Goal: Information Seeking & Learning: Learn about a topic

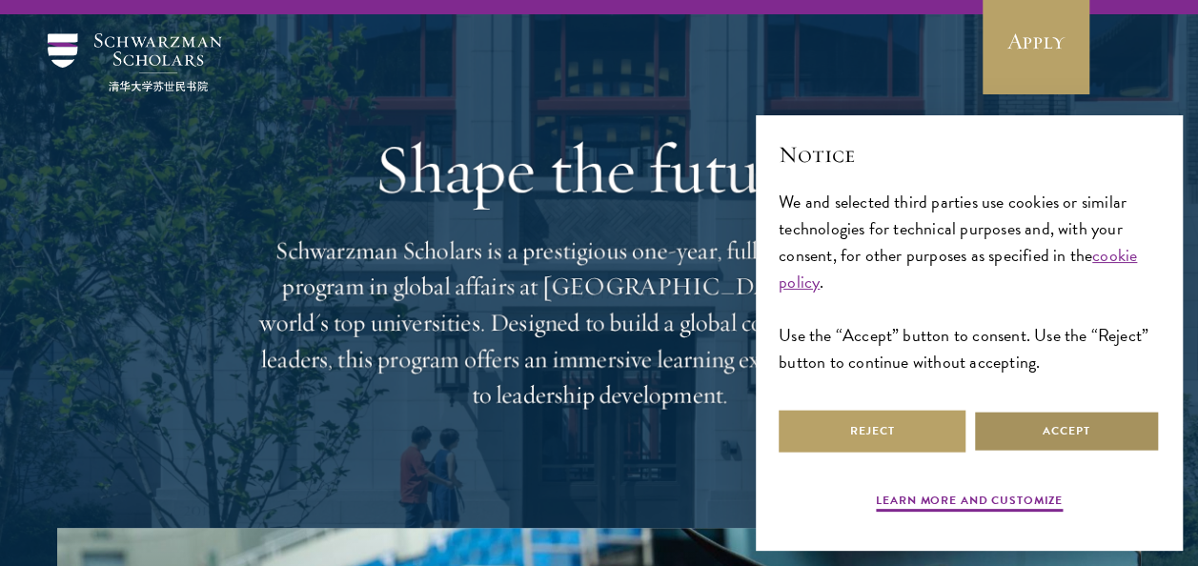
click at [1047, 424] on button "Accept" at bounding box center [1066, 431] width 187 height 43
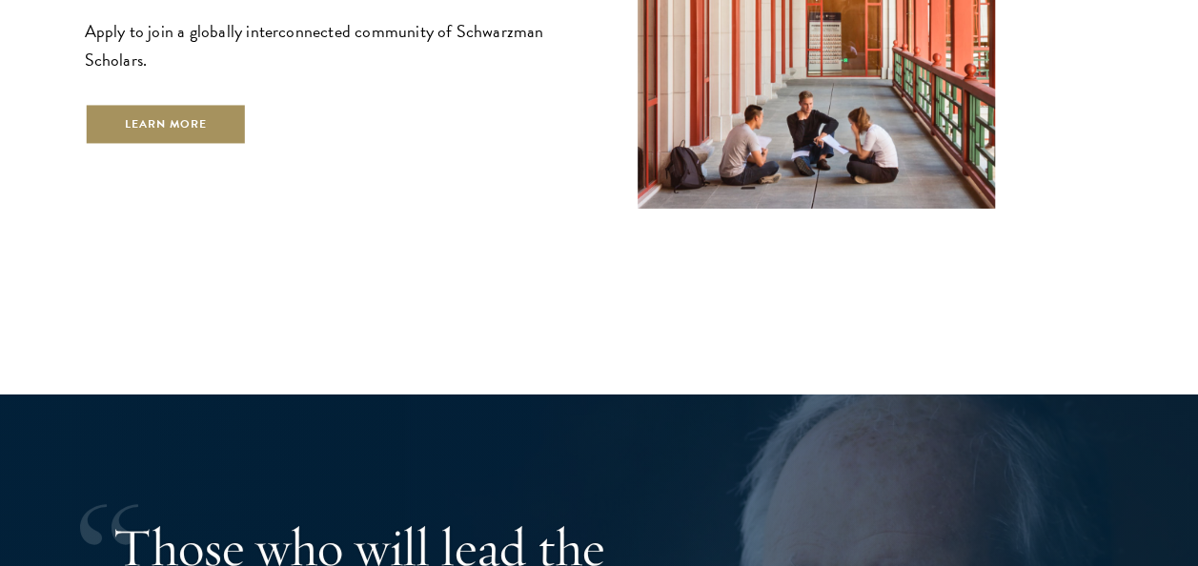
scroll to position [3164, 0]
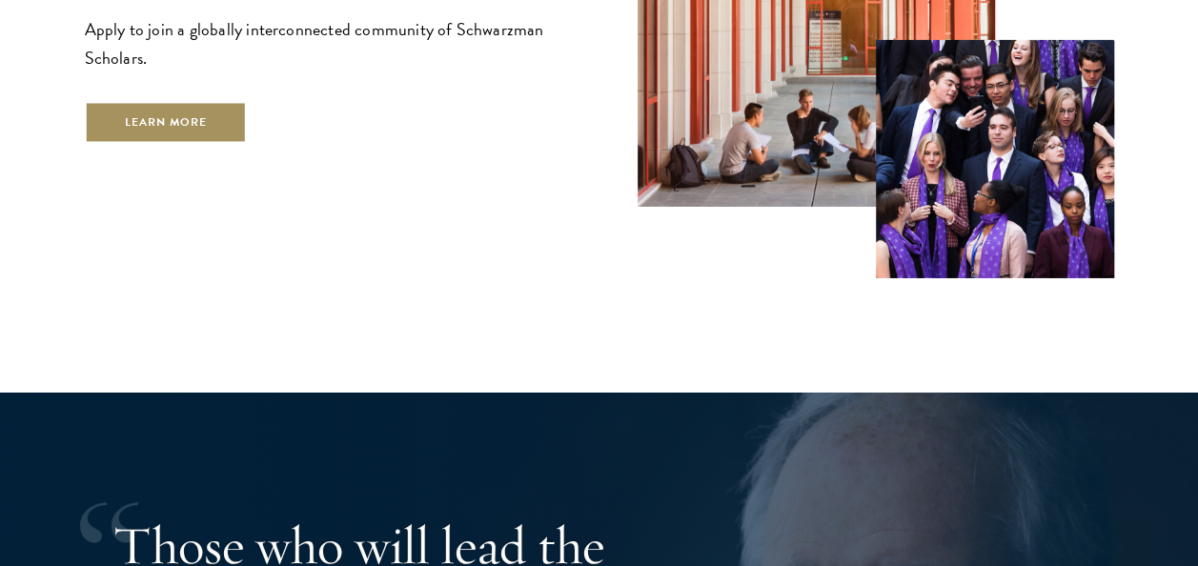
click at [156, 101] on link "Learn More" at bounding box center [166, 122] width 163 height 43
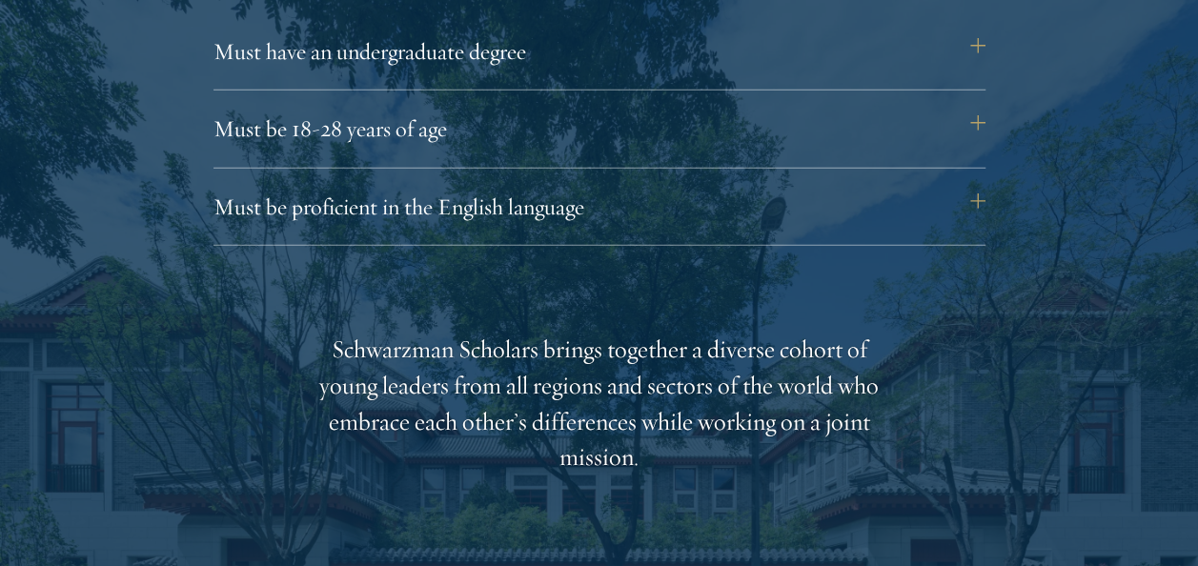
scroll to position [2745, 0]
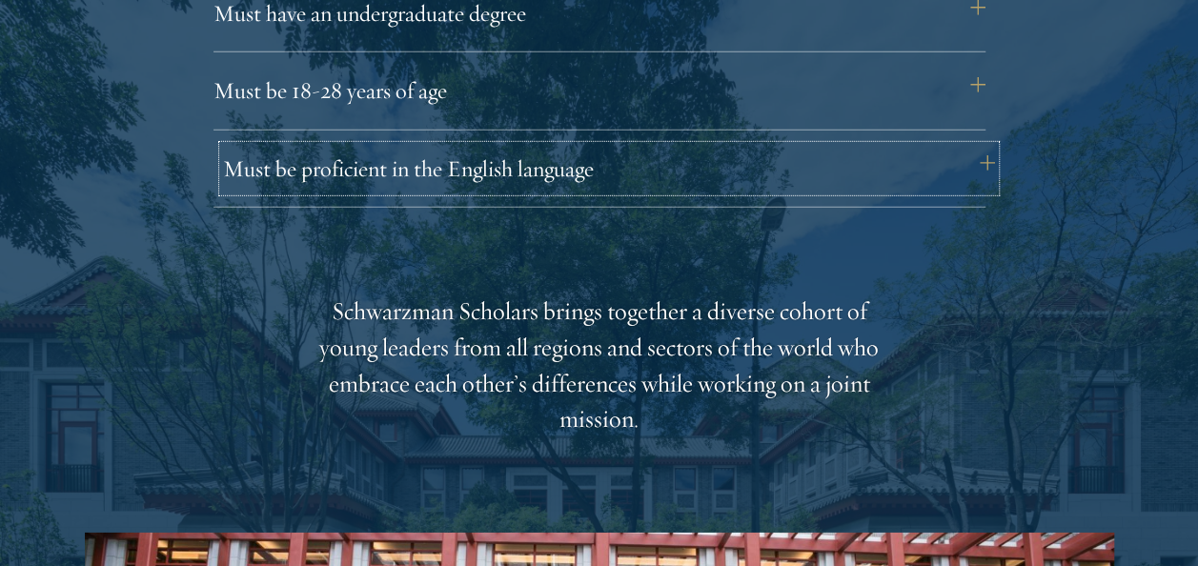
click at [282, 187] on button "Must be proficient in the English language" at bounding box center [609, 169] width 772 height 46
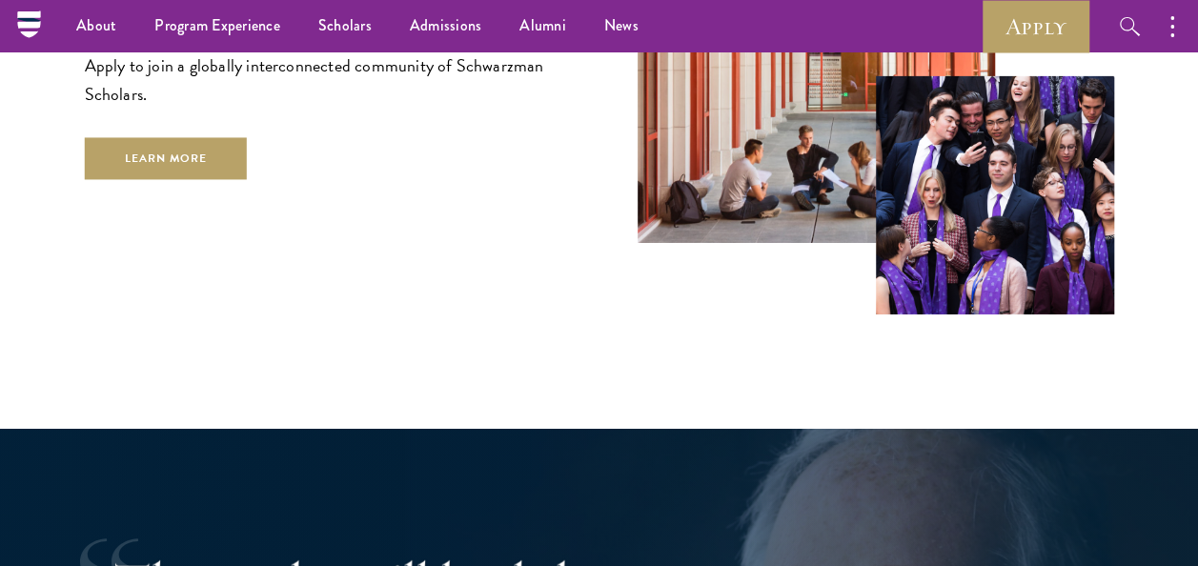
scroll to position [3126, 0]
